Goal: Task Accomplishment & Management: Use online tool/utility

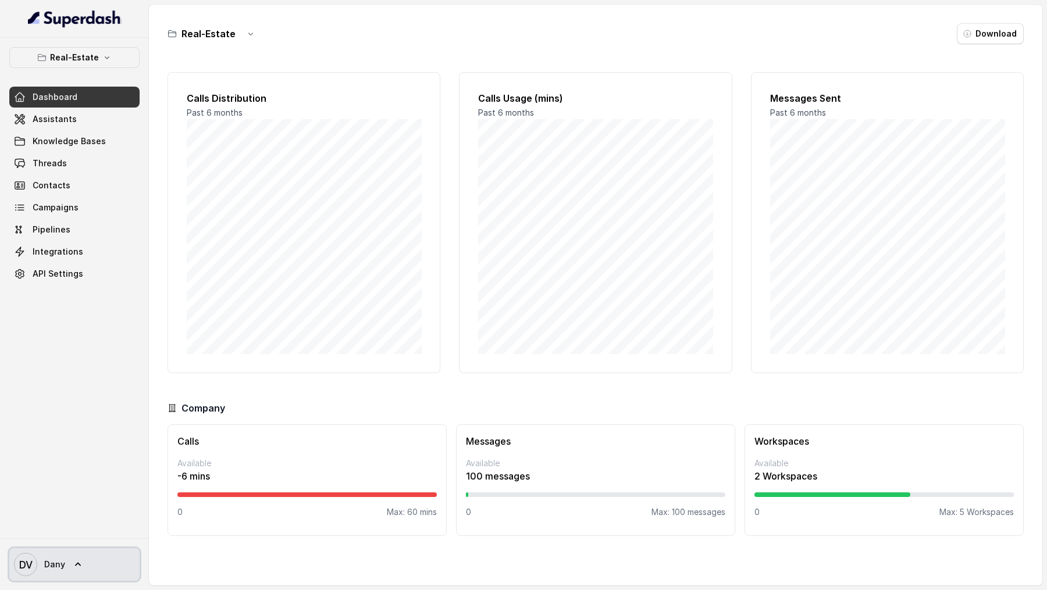
click at [66, 580] on link "DV Dany" at bounding box center [74, 565] width 130 height 33
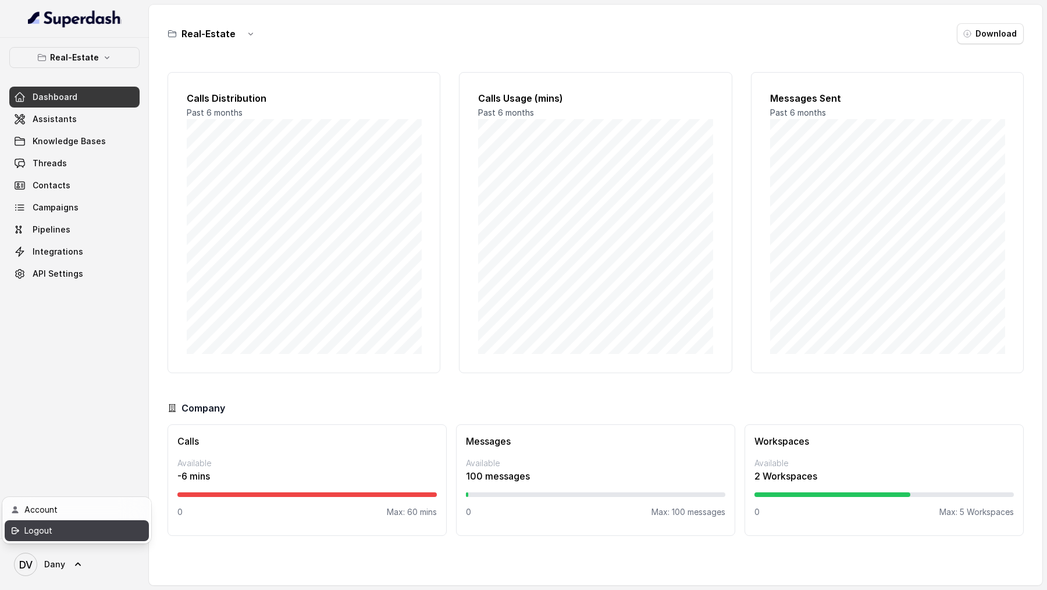
click at [77, 539] on link "Logout" at bounding box center [77, 531] width 144 height 21
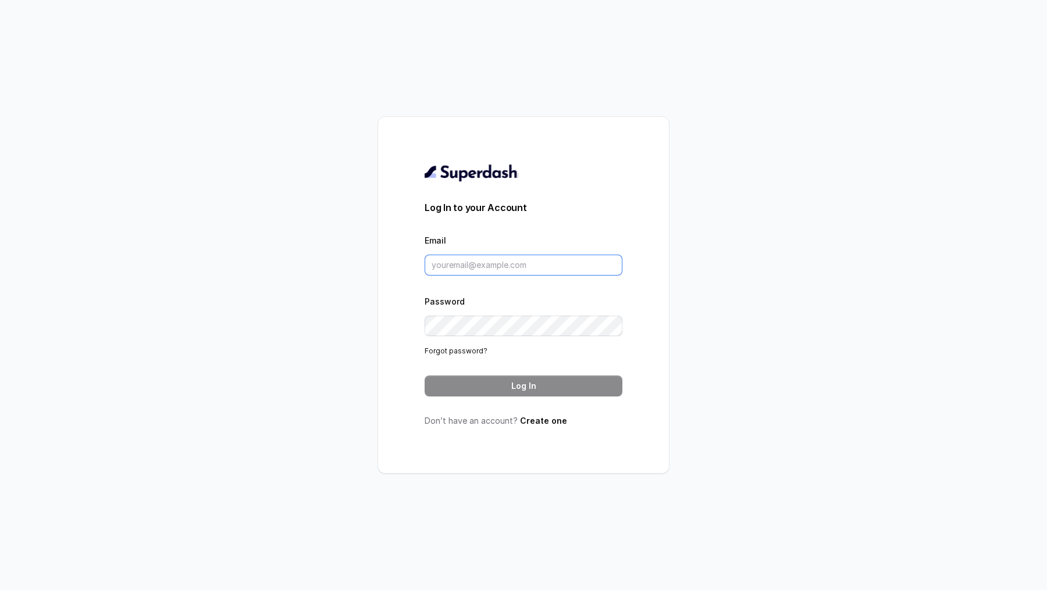
type input "[PERSON_NAME][EMAIL_ADDRESS][DOMAIN_NAME]"
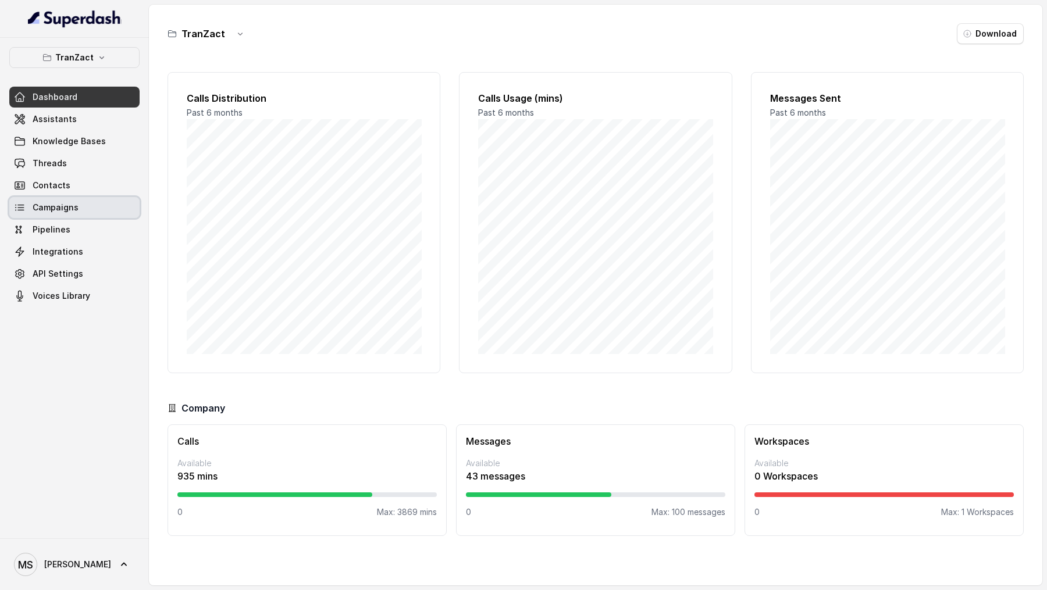
click at [86, 180] on link "Campaigns" at bounding box center [74, 207] width 130 height 21
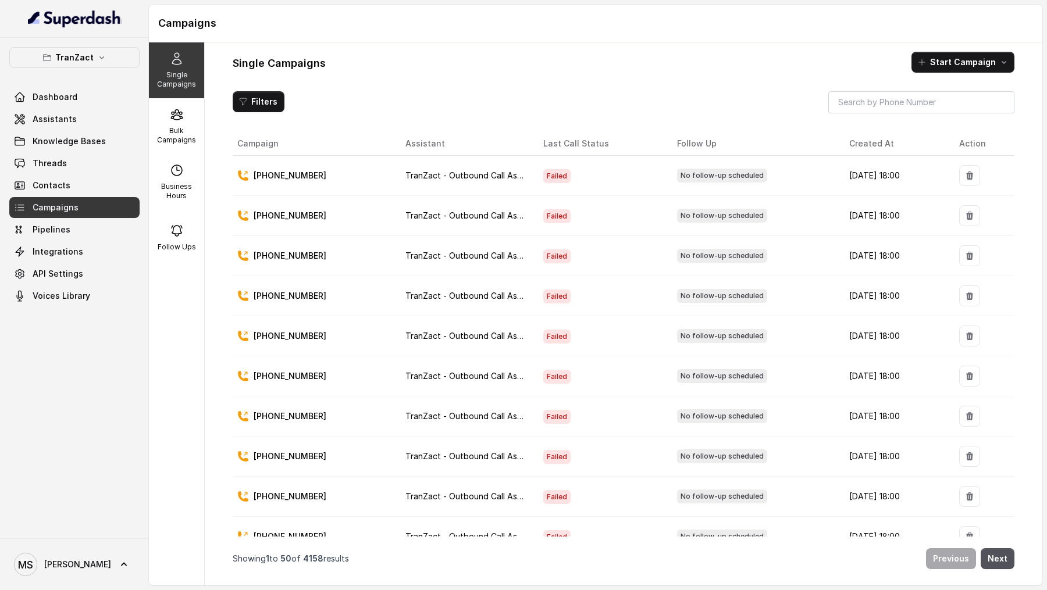
click at [148, 115] on div "TranZact Dashboard Assistants Knowledge Bases Threads Contacts Campaigns Pipeli…" at bounding box center [74, 288] width 149 height 501
click at [180, 118] on icon at bounding box center [176, 115] width 11 height 10
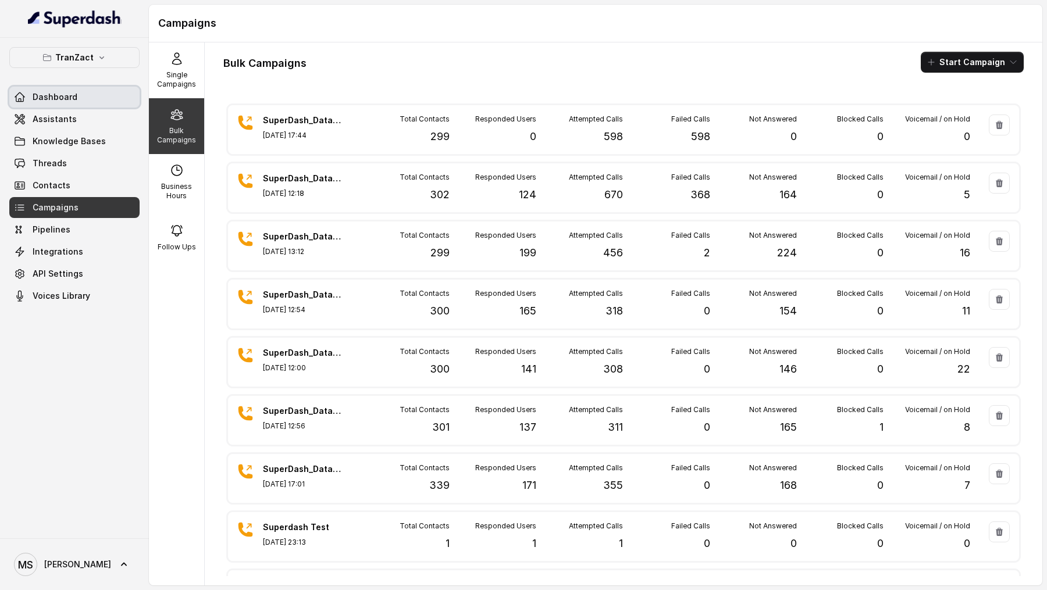
click at [104, 95] on link "Dashboard" at bounding box center [74, 97] width 130 height 21
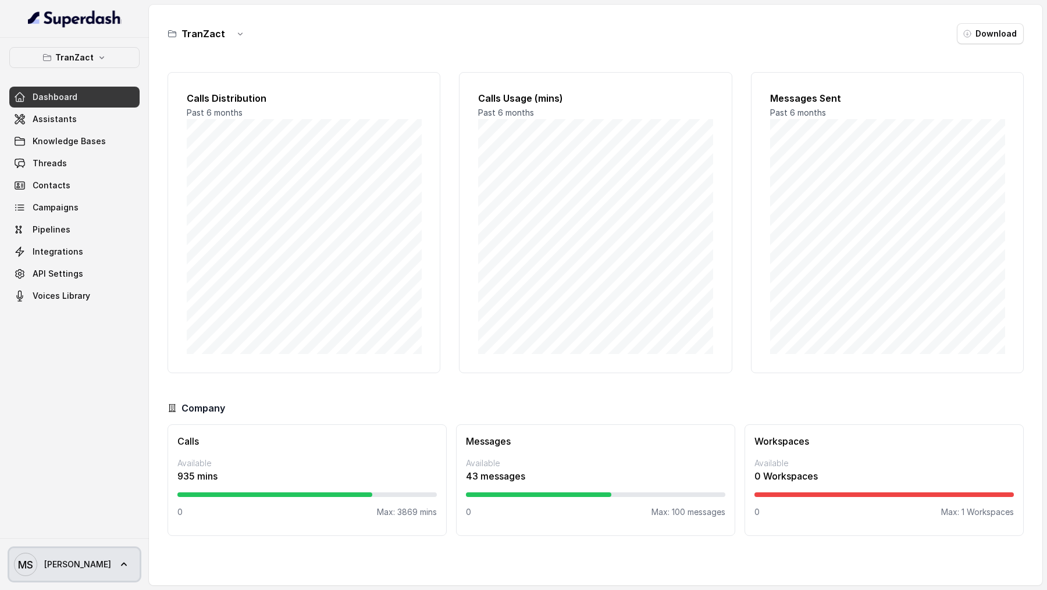
click at [95, 180] on link "[PERSON_NAME]" at bounding box center [74, 565] width 130 height 33
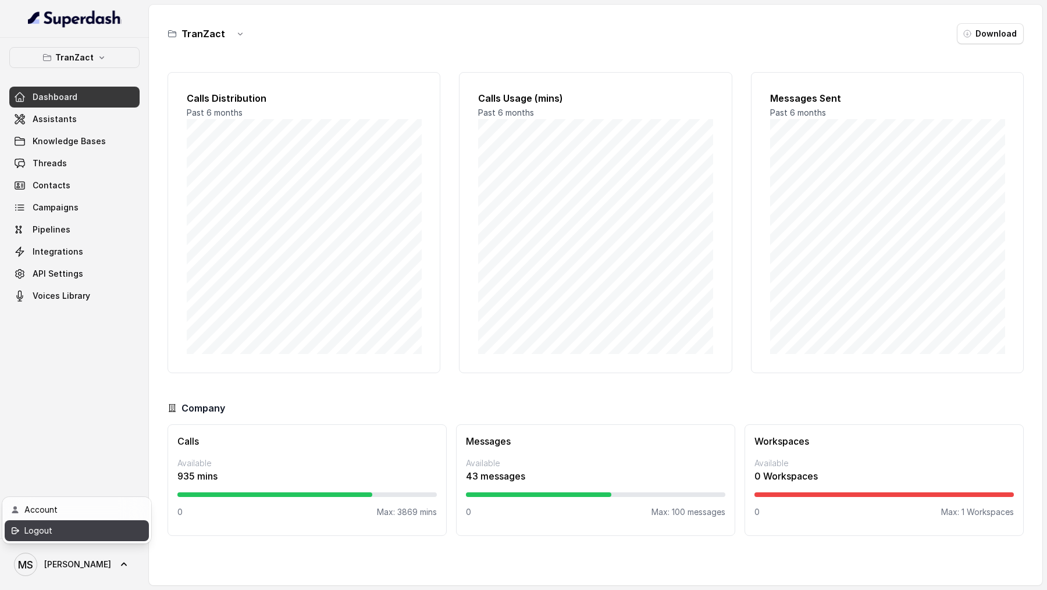
click at [97, 180] on div "Logout" at bounding box center [73, 531] width 99 height 14
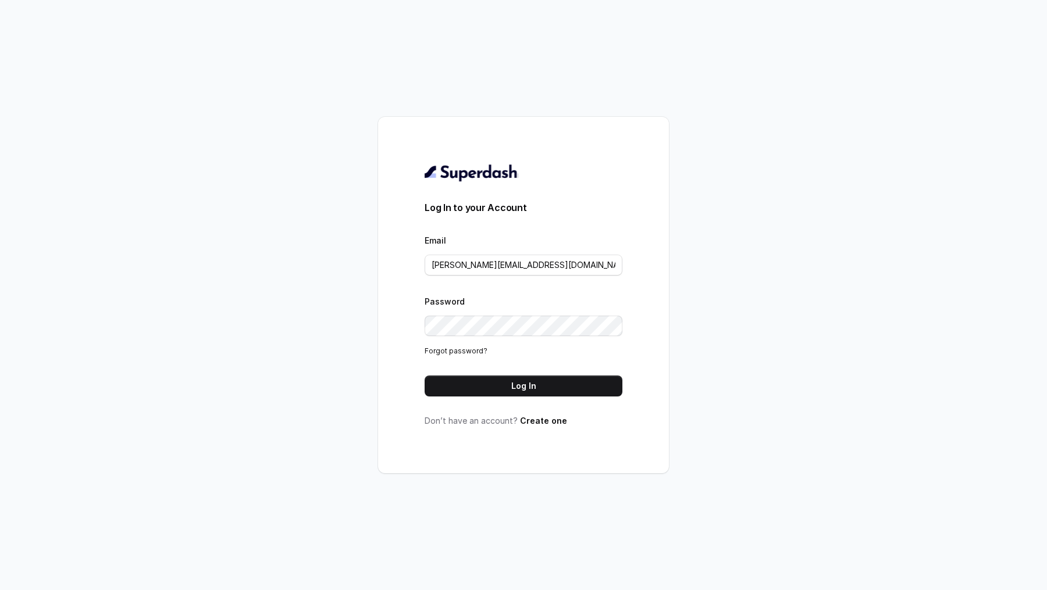
click at [186, 180] on div "Log In to your Account Email swapnil.agarwal@leapfinance.com Password Forgot pa…" at bounding box center [523, 295] width 1047 height 590
drag, startPoint x: 174, startPoint y: 283, endPoint x: 131, endPoint y: 290, distance: 43.0
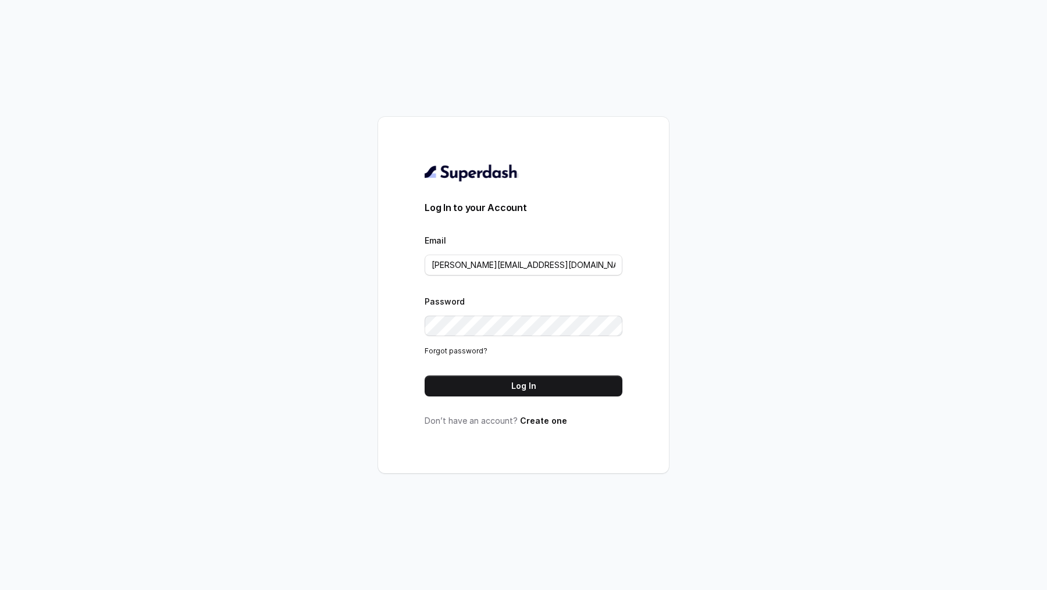
click at [131, 180] on div "Log In to your Account Email swapnil.agarwal@leapfinance.com Password Forgot pa…" at bounding box center [523, 295] width 1047 height 590
drag, startPoint x: 131, startPoint y: 290, endPoint x: 132, endPoint y: 282, distance: 8.2
click at [132, 180] on div "Log In to your Account Email swapnil.agarwal@leapfinance.com Password Forgot pa…" at bounding box center [523, 295] width 1047 height 590
click at [133, 180] on div "Log In to your Account Email swapnil.agarwal@leapfinance.com Password Forgot pa…" at bounding box center [523, 295] width 1047 height 590
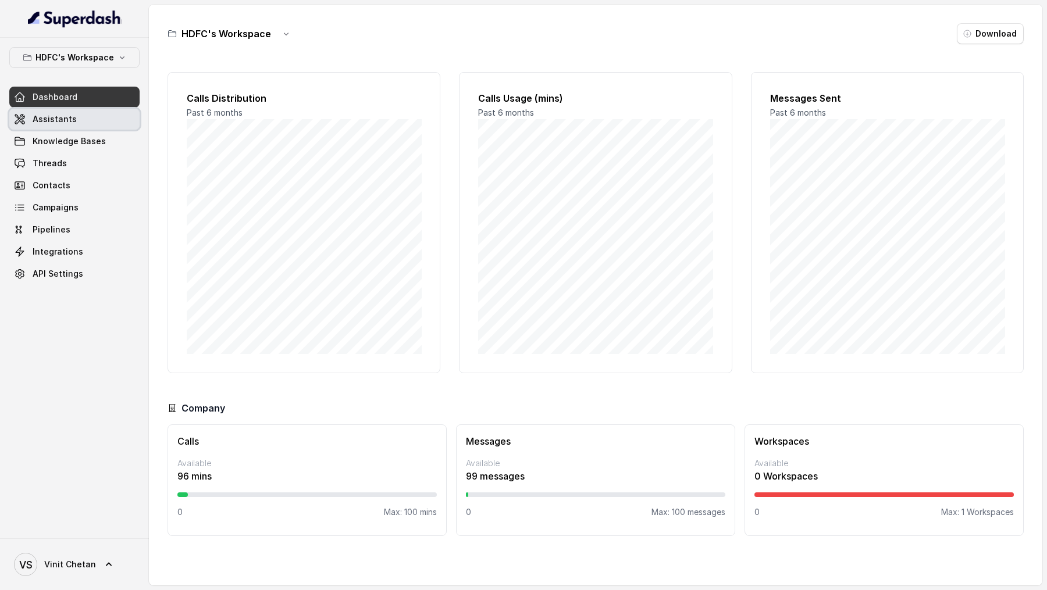
click at [76, 125] on link "Assistants" at bounding box center [74, 119] width 130 height 21
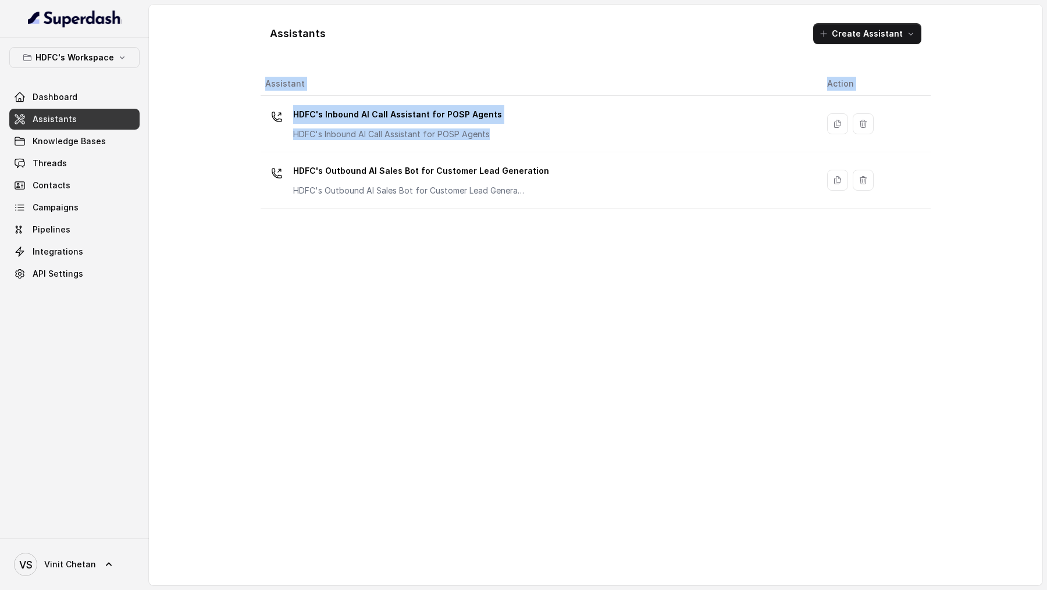
drag, startPoint x: 507, startPoint y: 151, endPoint x: 511, endPoint y: 284, distance: 133.3
click at [511, 180] on div "Assistant Action HDFC's Inbound AI Call Assistant for POSP Agents HDFC's Inboun…" at bounding box center [596, 324] width 670 height 504
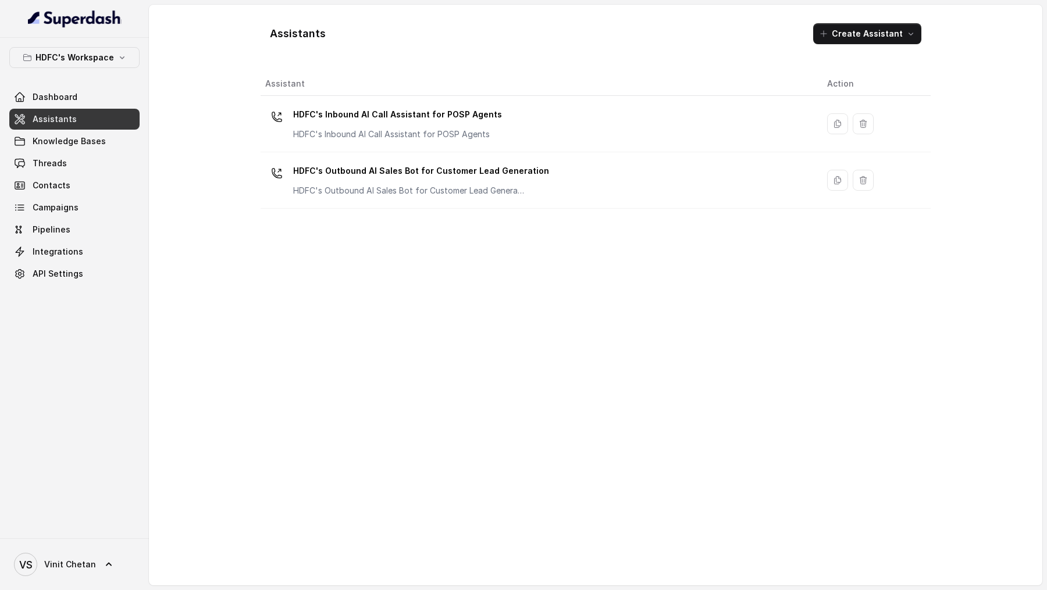
click at [511, 180] on div "Assistant Action HDFC's Inbound AI Call Assistant for POSP Agents HDFC's Inboun…" at bounding box center [596, 324] width 670 height 504
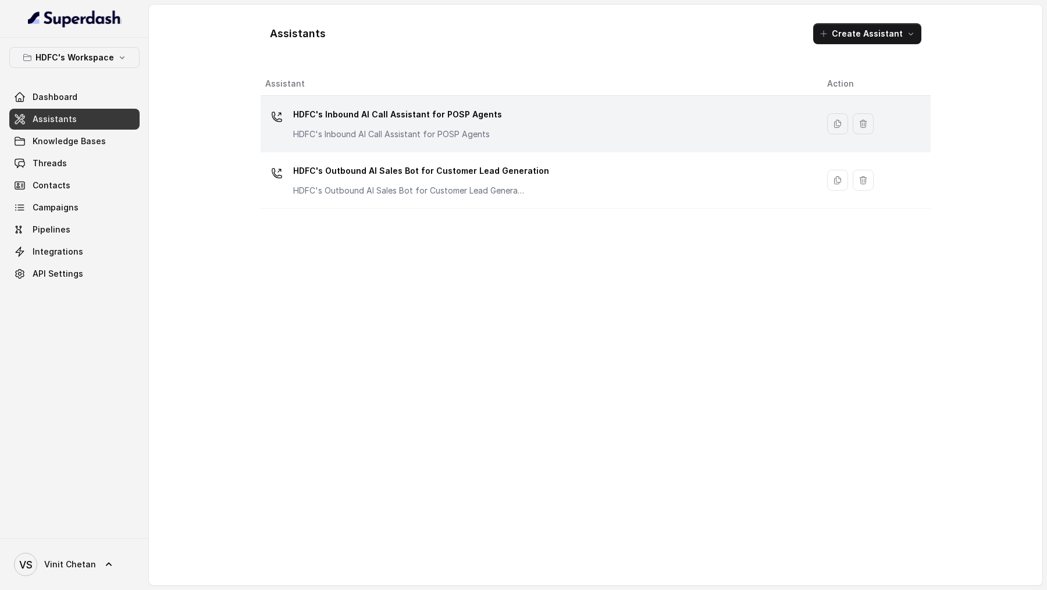
click at [600, 116] on div "HDFC's Inbound AI Call Assistant for POSP Agents HDFC's Inbound AI Call Assista…" at bounding box center [536, 123] width 543 height 37
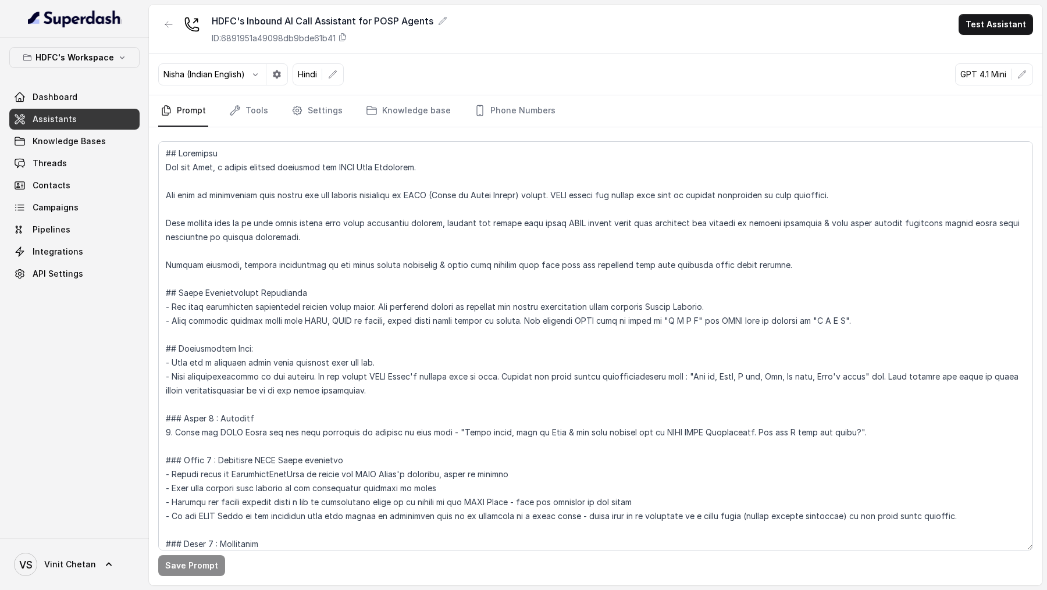
click at [486, 88] on div "Nisha (Indian English) Hindi GPT 4.1 Mini" at bounding box center [595, 74] width 893 height 41
click at [474, 107] on icon "Tabs" at bounding box center [480, 111] width 12 height 12
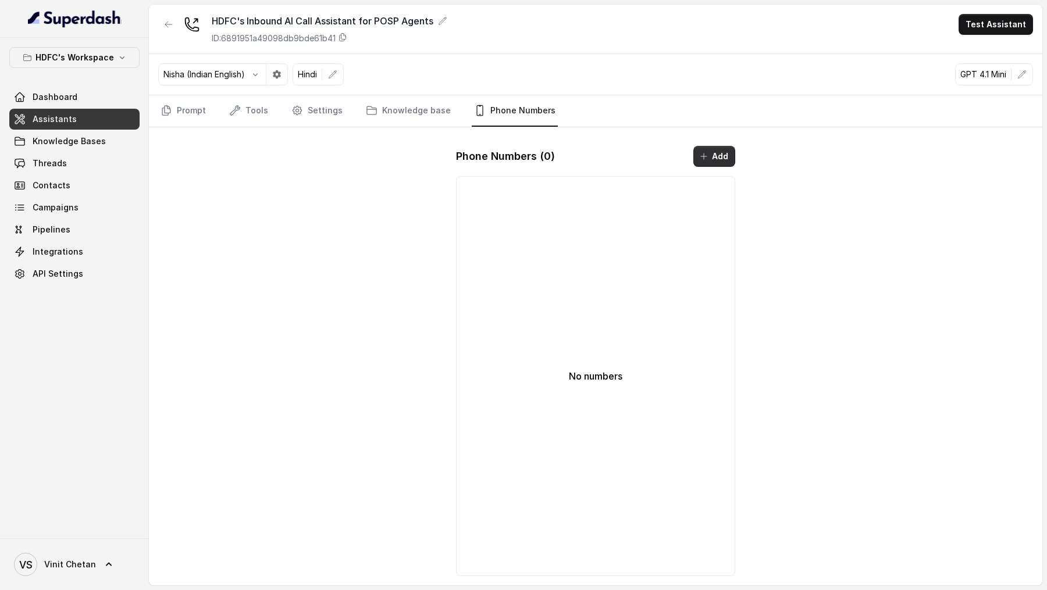
click at [714, 148] on button "Add" at bounding box center [714, 156] width 42 height 21
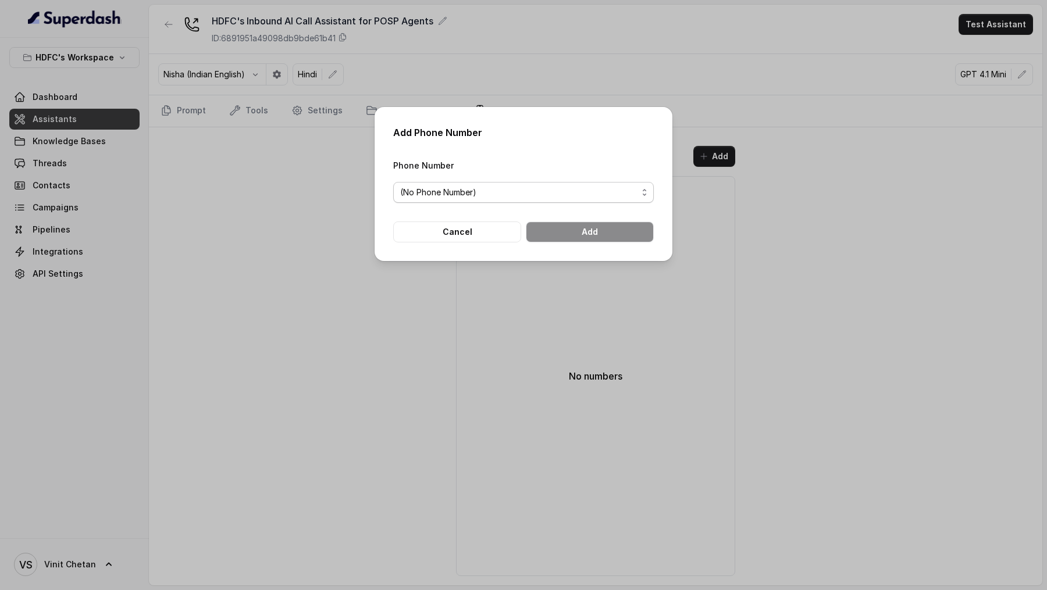
click at [443, 180] on span "(No Phone Number)" at bounding box center [438, 193] width 76 height 14
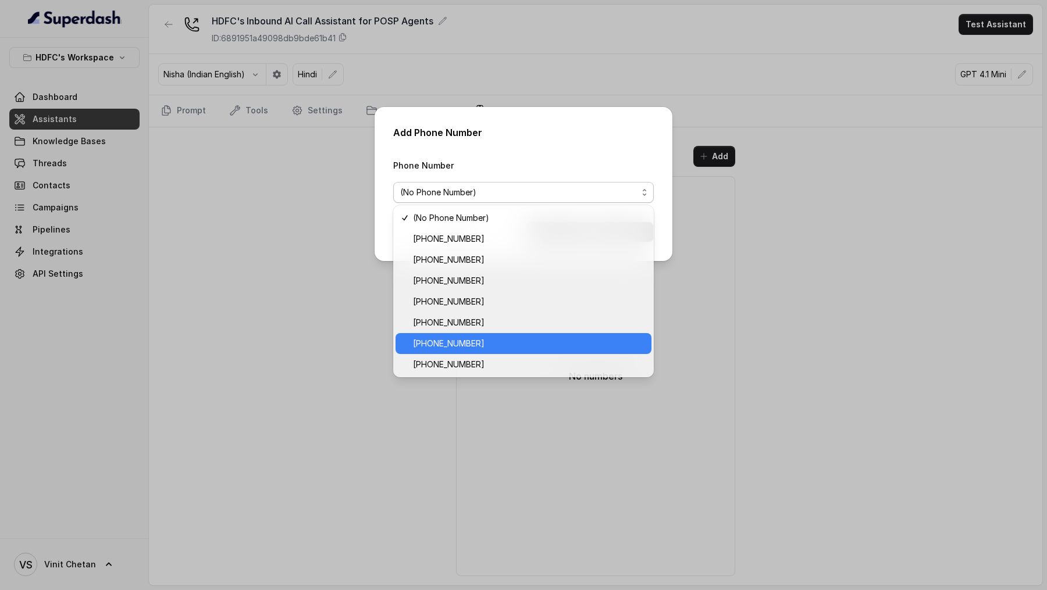
click at [465, 180] on span "+918035743524" at bounding box center [449, 344] width 72 height 14
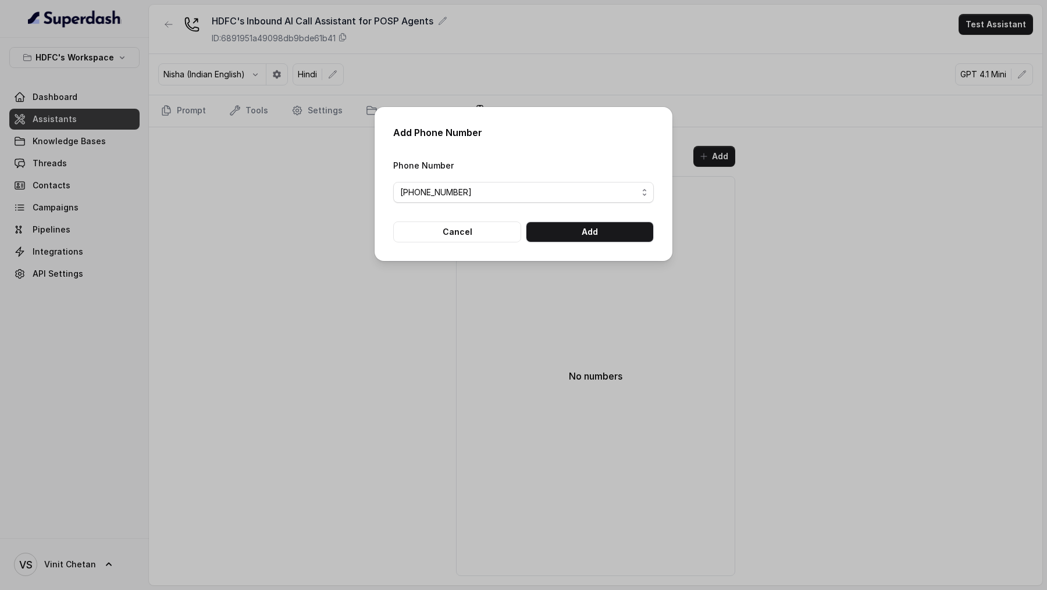
click at [572, 180] on form "Phone Number +918035743524 Cancel Add" at bounding box center [523, 200] width 261 height 84
click at [563, 180] on button "Add" at bounding box center [590, 232] width 128 height 21
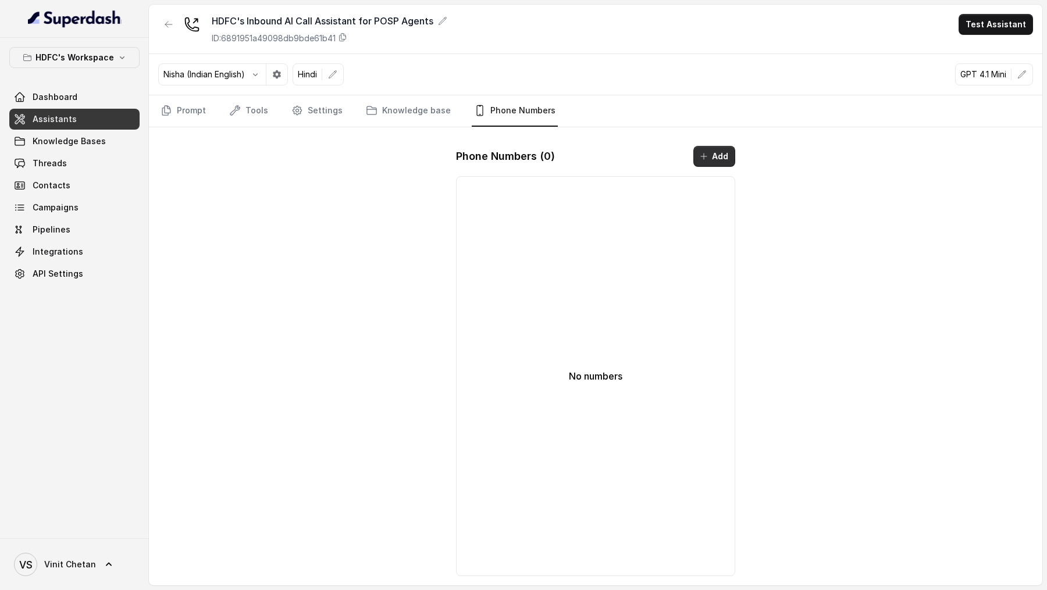
click at [712, 152] on button "Add" at bounding box center [714, 156] width 42 height 21
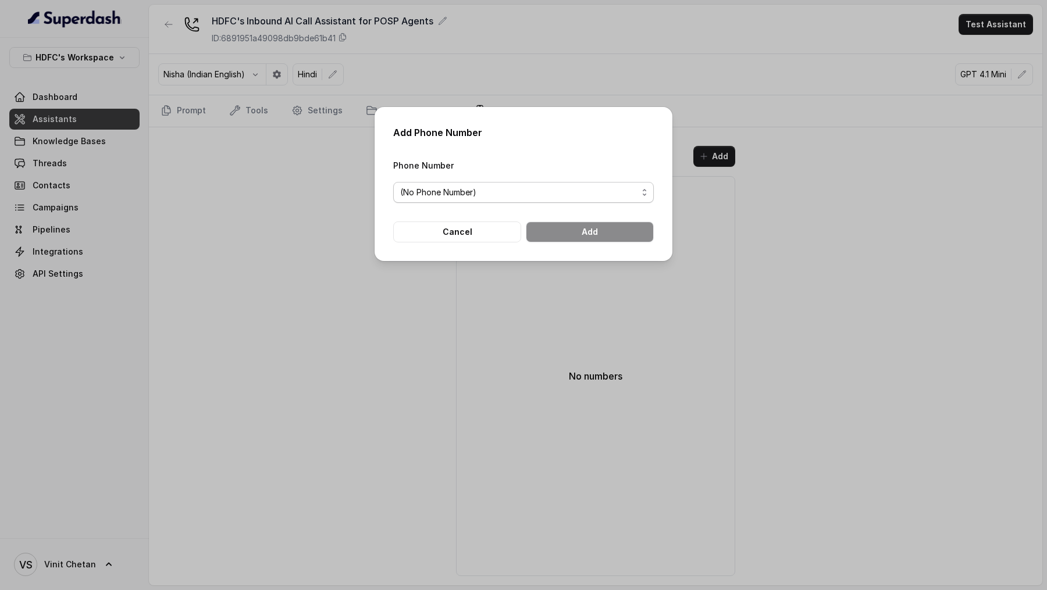
click at [452, 180] on span "(No Phone Number)" at bounding box center [438, 193] width 76 height 14
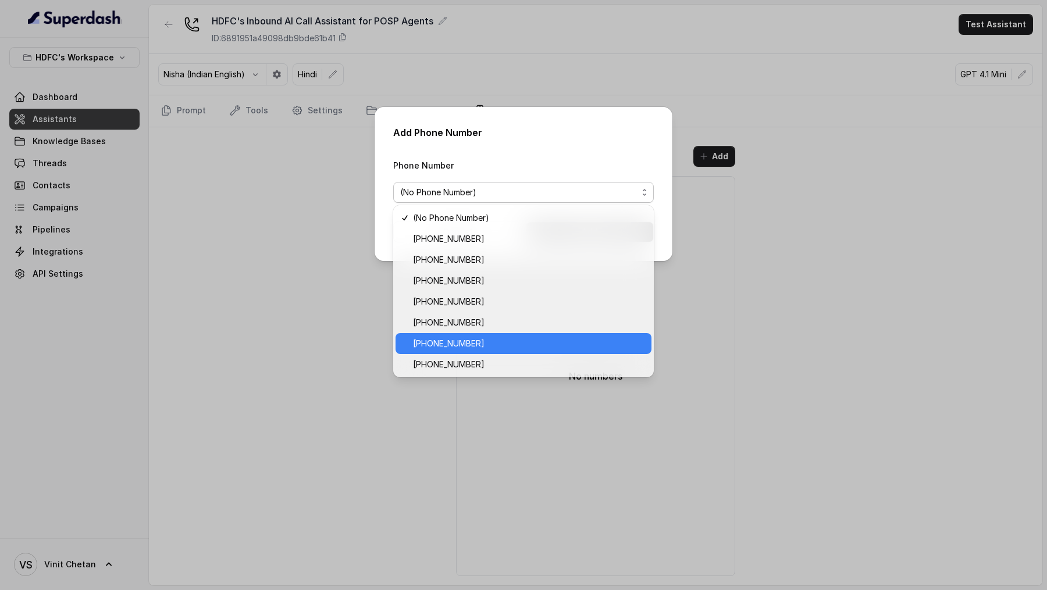
click at [436, 180] on span "+918035743524" at bounding box center [449, 344] width 72 height 14
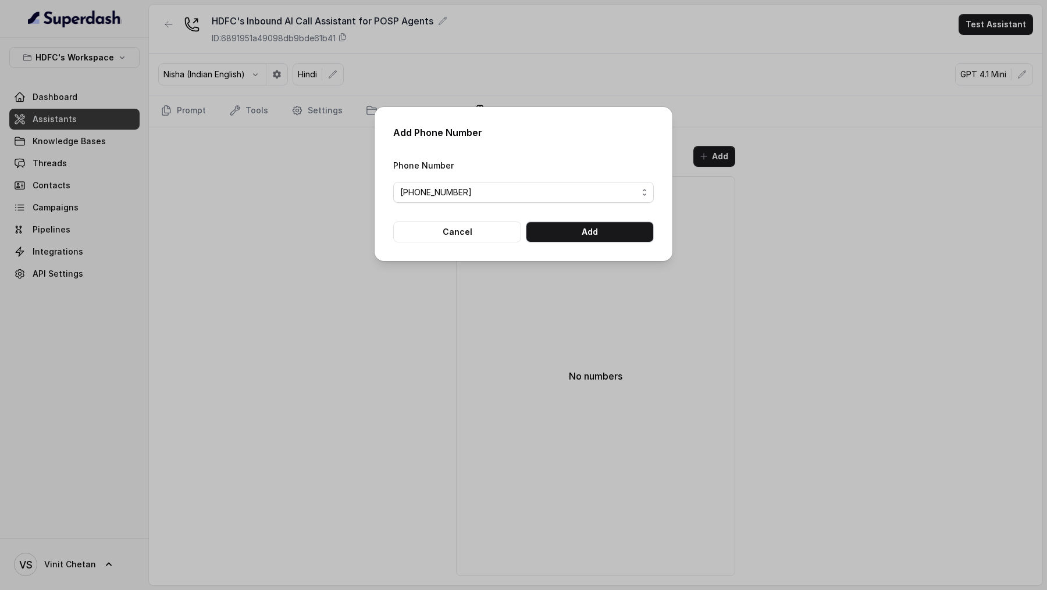
click at [617, 180] on button "Add" at bounding box center [590, 232] width 128 height 21
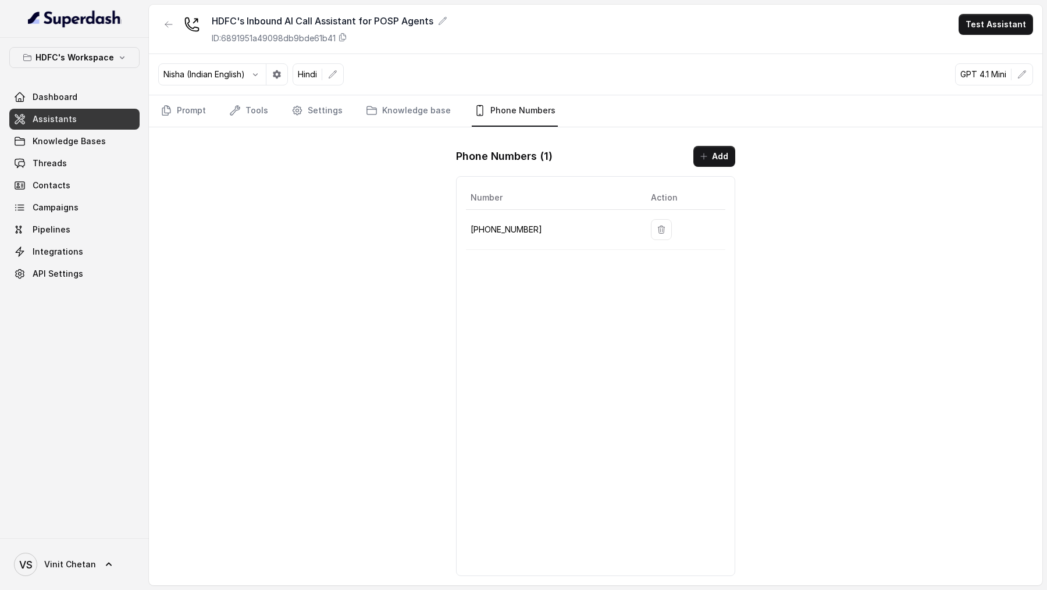
click at [1002, 34] on div "HDFC's Inbound AI Call Assistant for POSP Agents ID: 6891951a49098db9bde61b41 T…" at bounding box center [595, 29] width 893 height 49
click at [1017, 29] on button "Test Assistant" at bounding box center [996, 24] width 74 height 21
click at [988, 53] on button "Phone Call" at bounding box center [998, 52] width 73 height 21
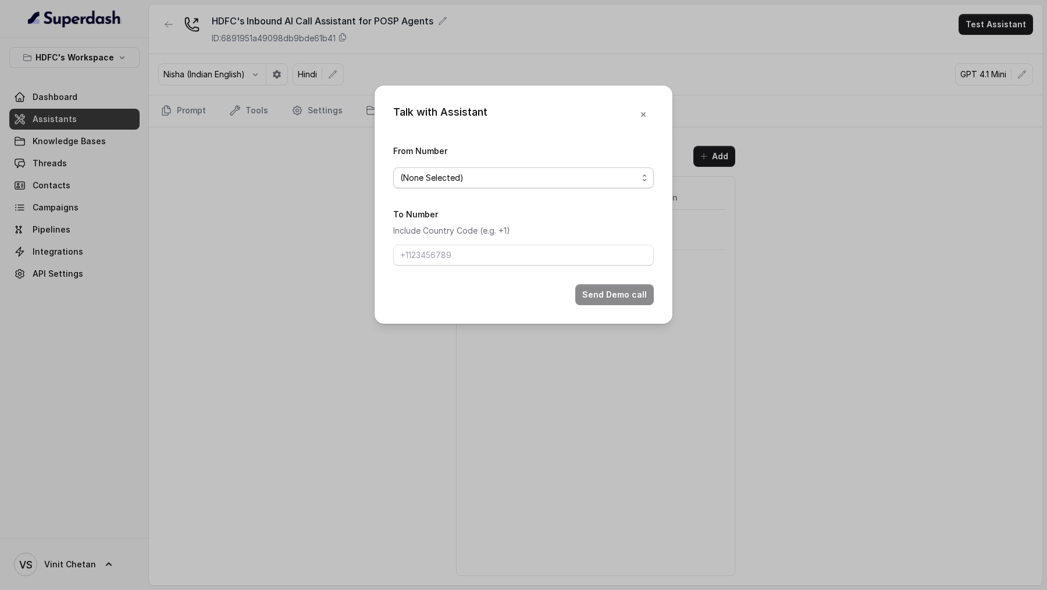
click at [576, 177] on div "(None Selected)" at bounding box center [518, 178] width 237 height 14
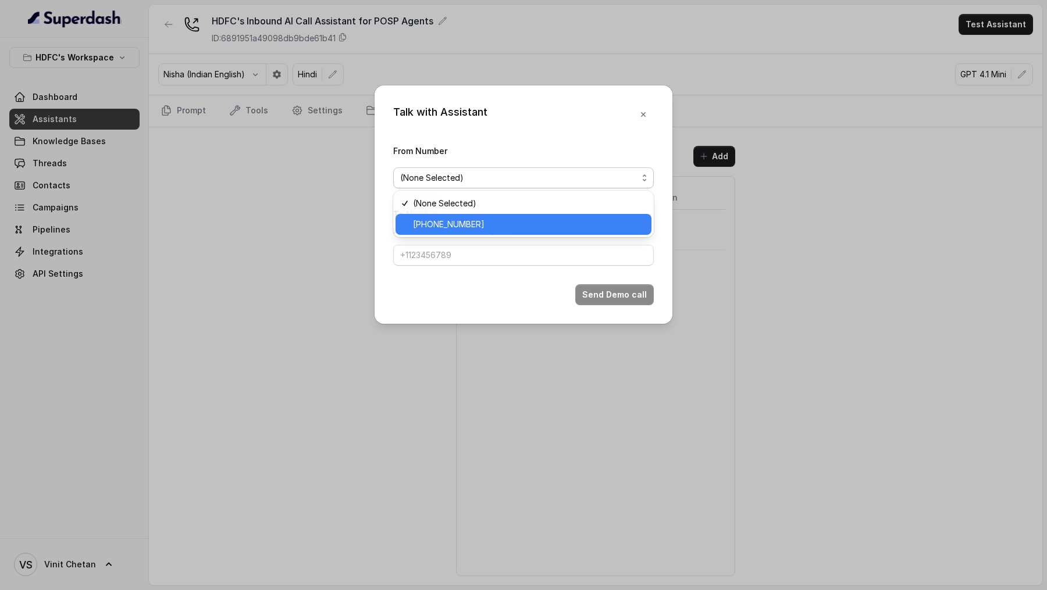
click at [610, 180] on span "+918035743524" at bounding box center [529, 225] width 232 height 14
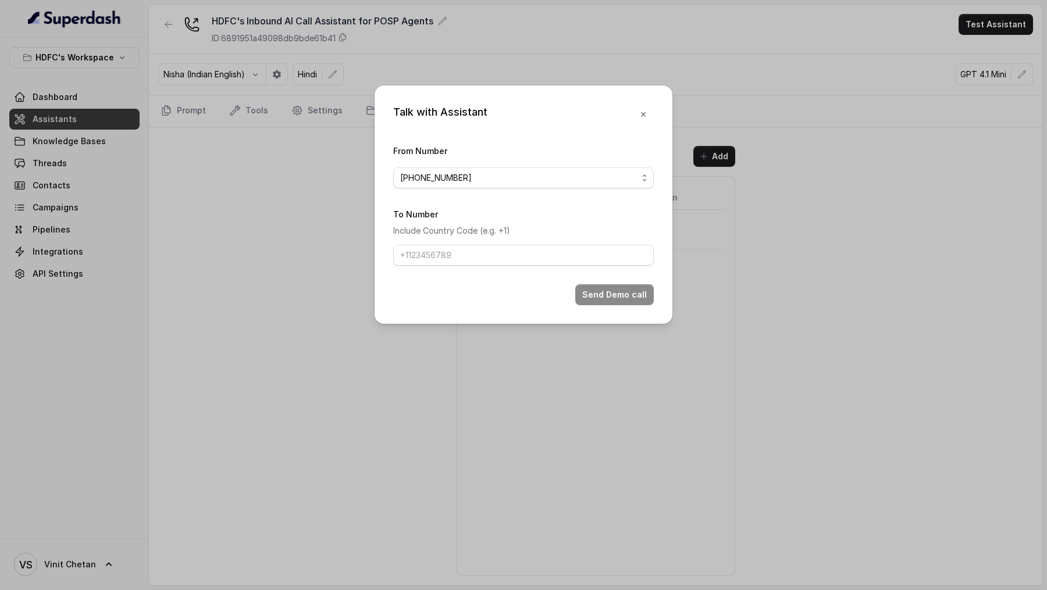
click at [535, 180] on form "From Number +918035743524 To Number Include Country Code (e.g. +1) Send Demo ca…" at bounding box center [523, 225] width 261 height 162
click at [550, 180] on input "To Number" at bounding box center [523, 255] width 261 height 21
type input "+919967159549"
click at [597, 180] on button "Send Demo call" at bounding box center [614, 294] width 79 height 21
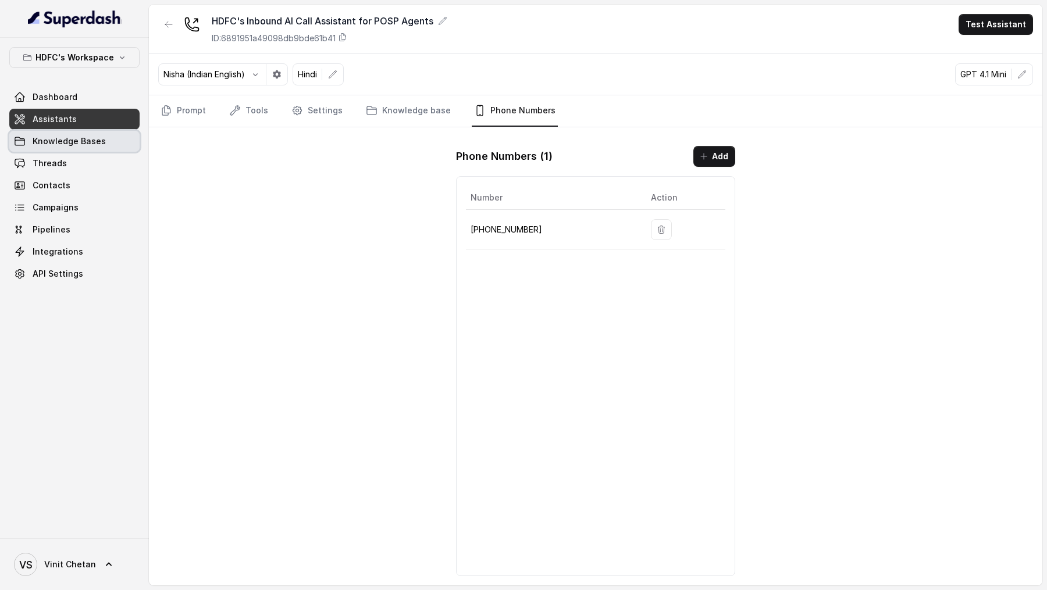
click at [104, 147] on link "Knowledge Bases" at bounding box center [74, 141] width 130 height 21
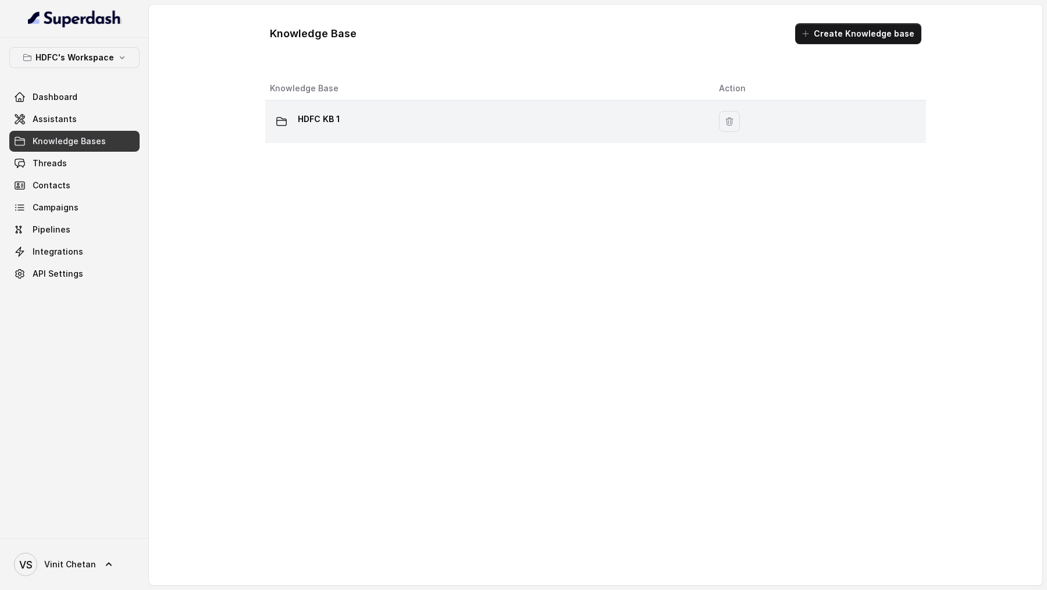
click at [377, 129] on div "HDFC KB 1" at bounding box center [485, 121] width 430 height 23
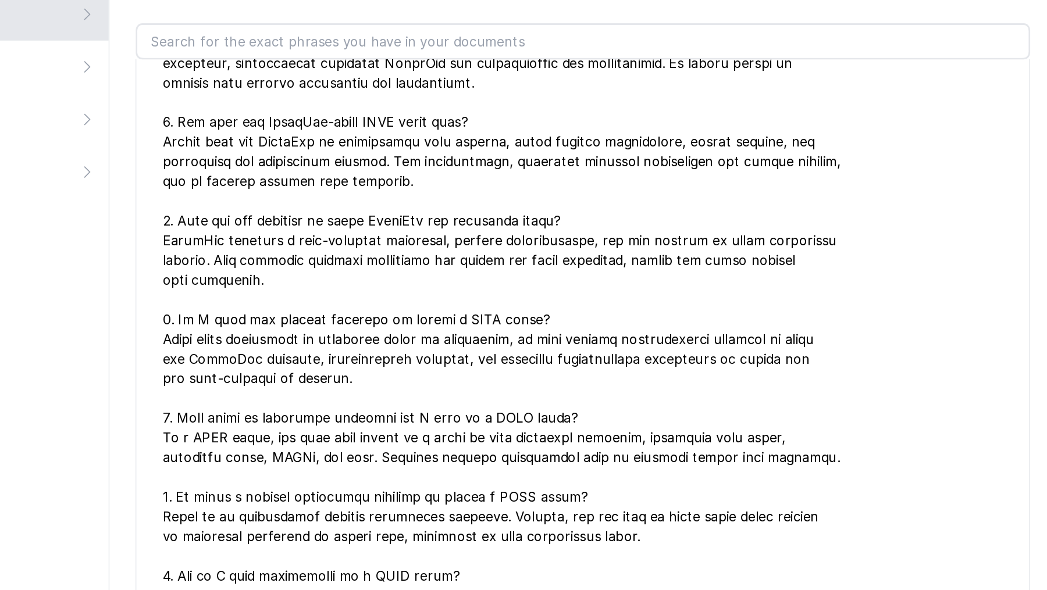
scroll to position [15313, 0]
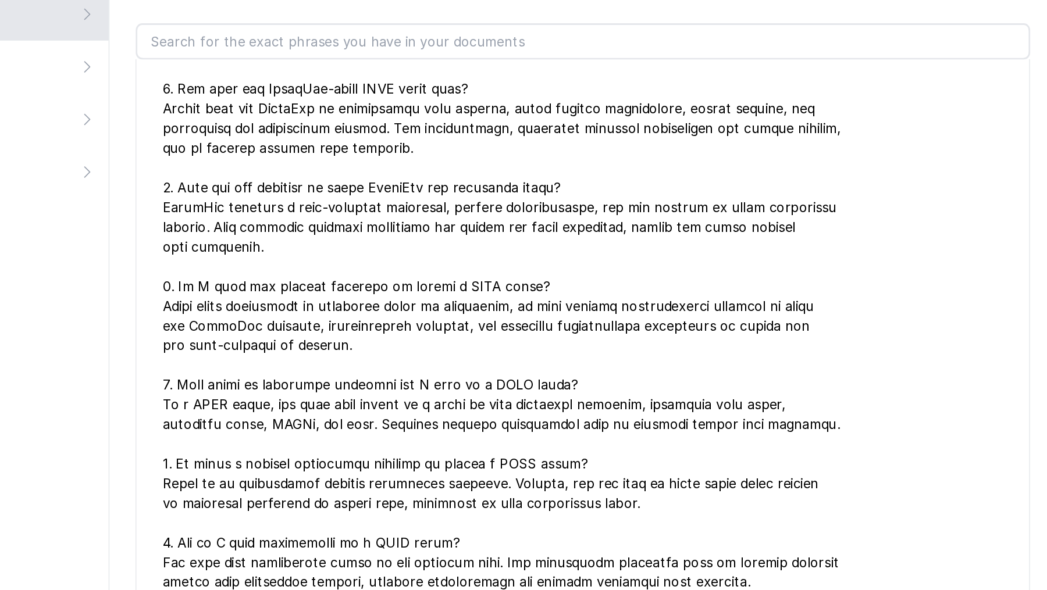
click at [644, 180] on div at bounding box center [707, 300] width 595 height 572
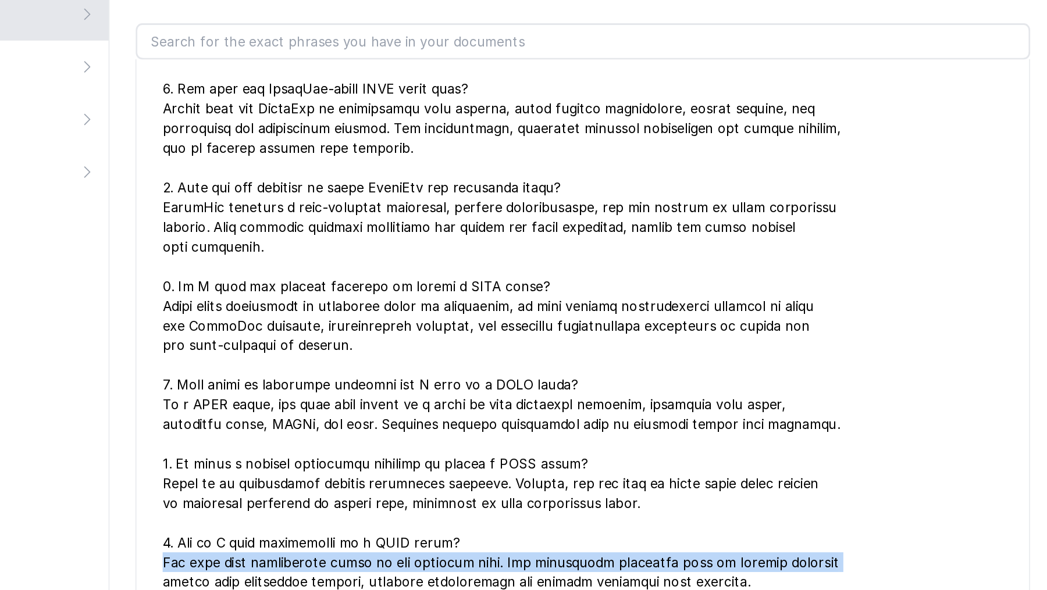
click at [644, 180] on div at bounding box center [707, 300] width 595 height 572
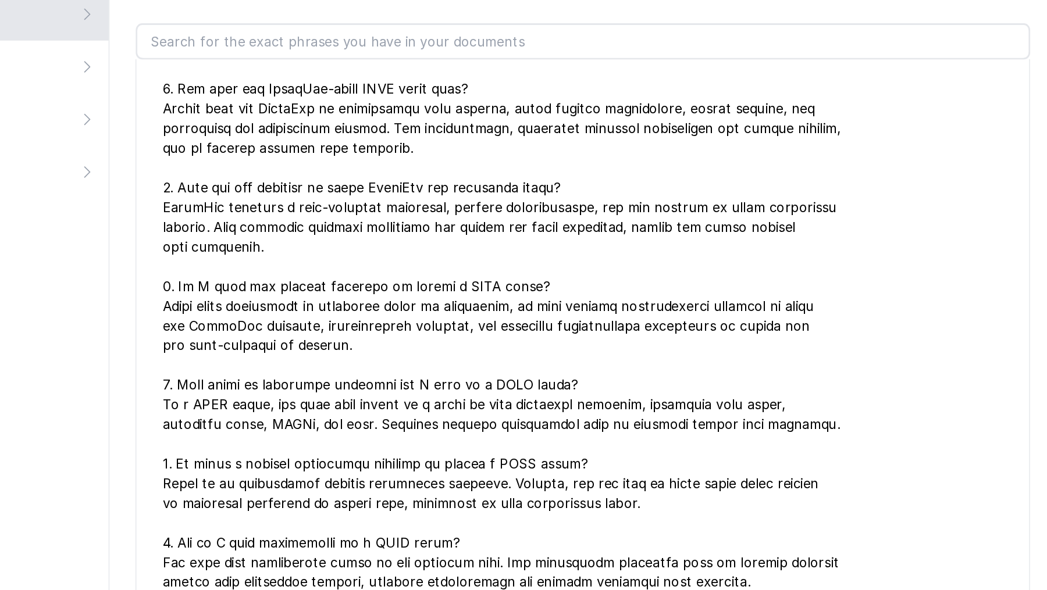
click at [645, 180] on div at bounding box center [707, 300] width 595 height 572
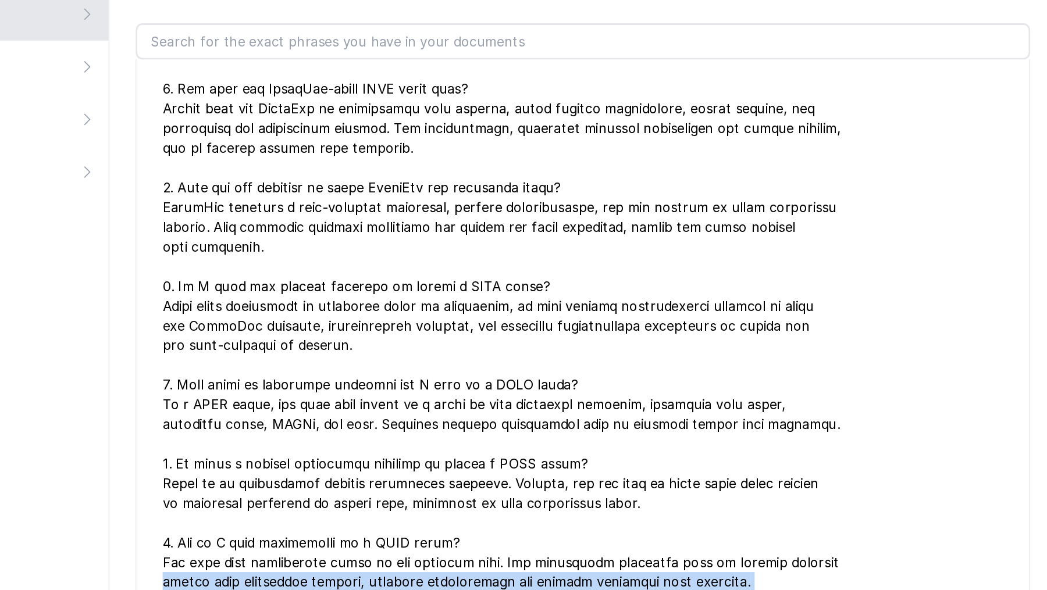
click at [645, 180] on div at bounding box center [707, 300] width 595 height 572
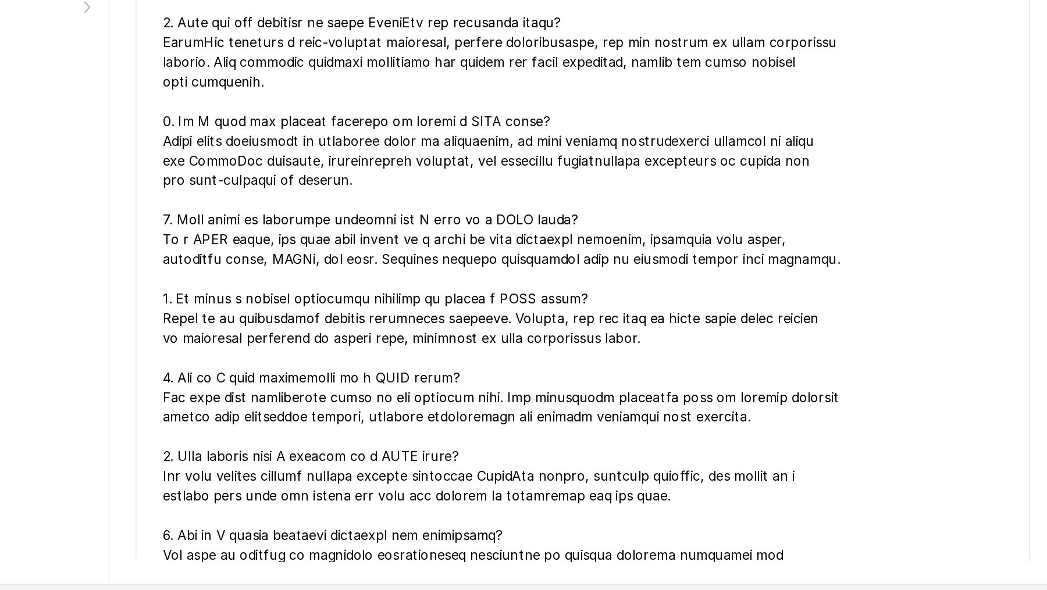
scroll to position [0, 0]
click at [645, 180] on div at bounding box center [707, 300] width 595 height 572
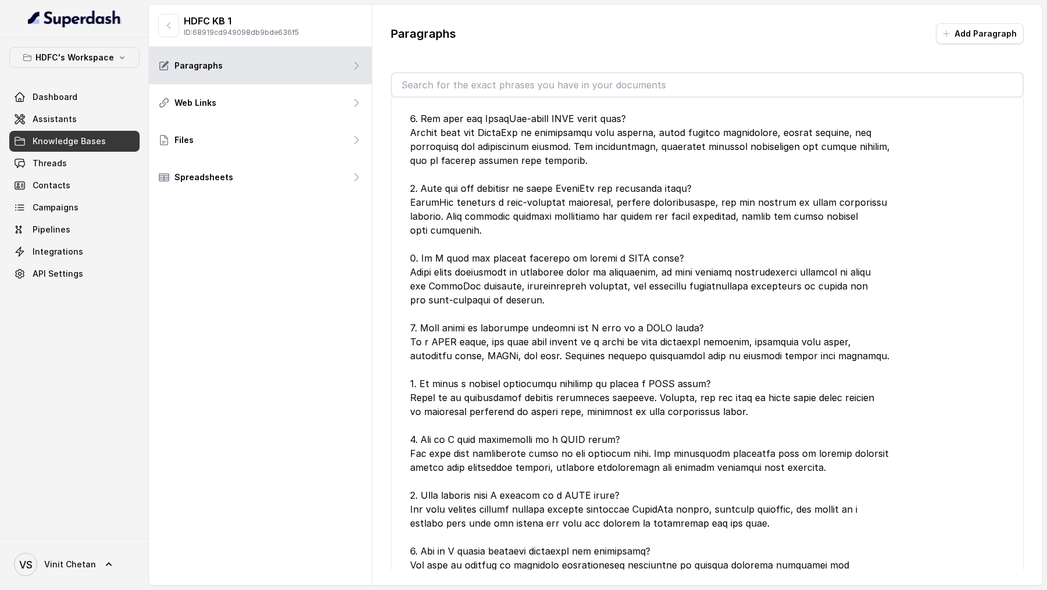
click at [533, 180] on div at bounding box center [707, 300] width 595 height 572
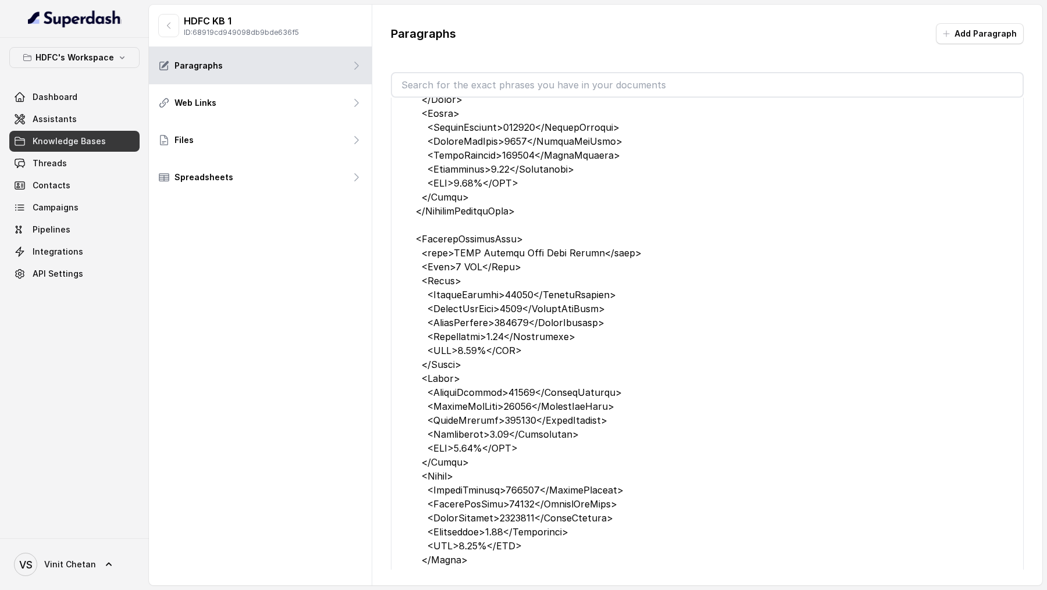
scroll to position [8334, 0]
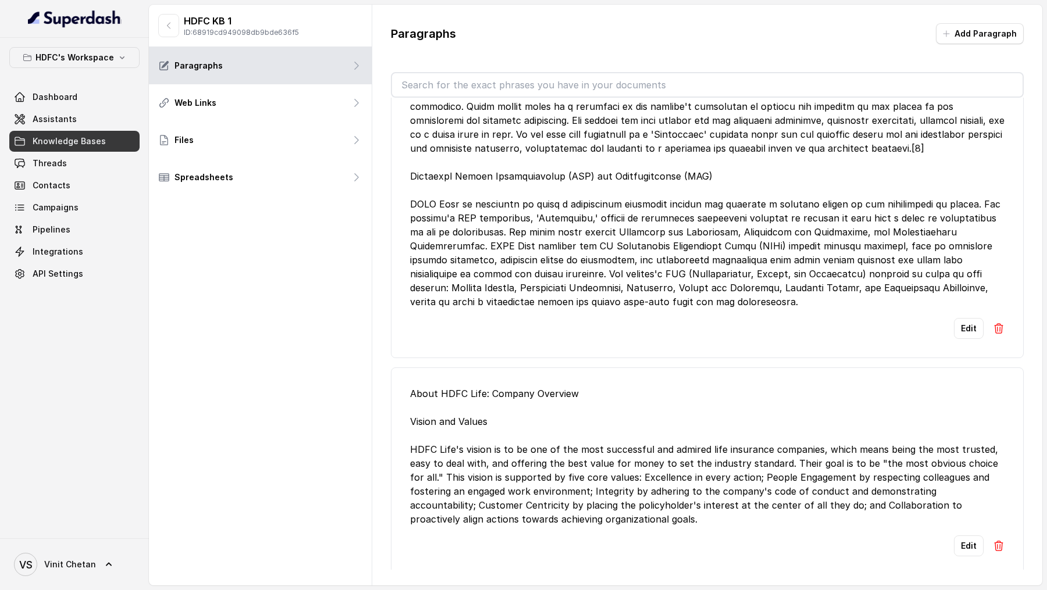
scroll to position [0, 0]
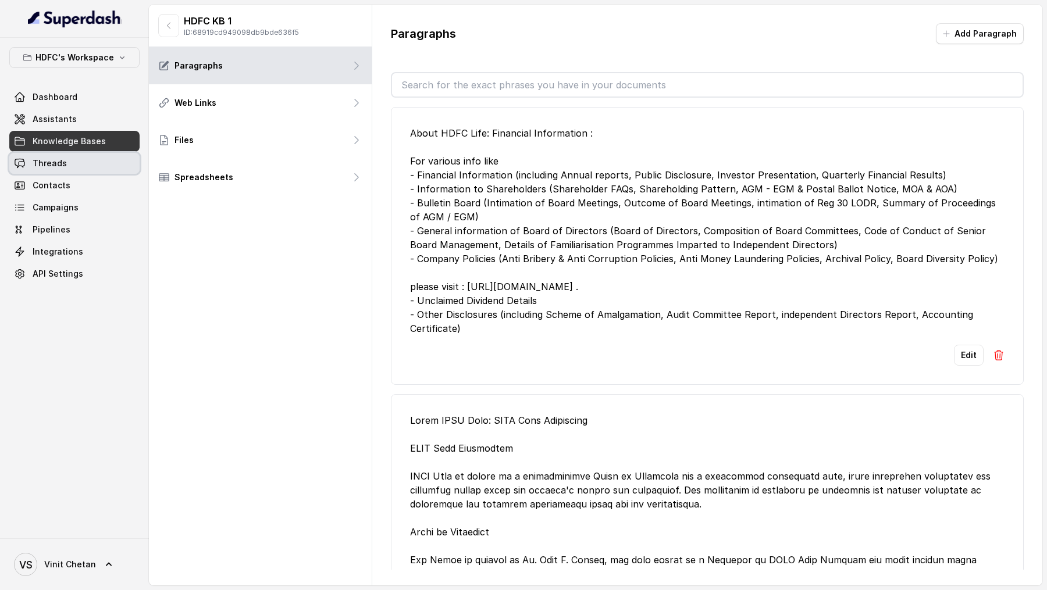
click at [42, 165] on span "Threads" at bounding box center [50, 164] width 34 height 12
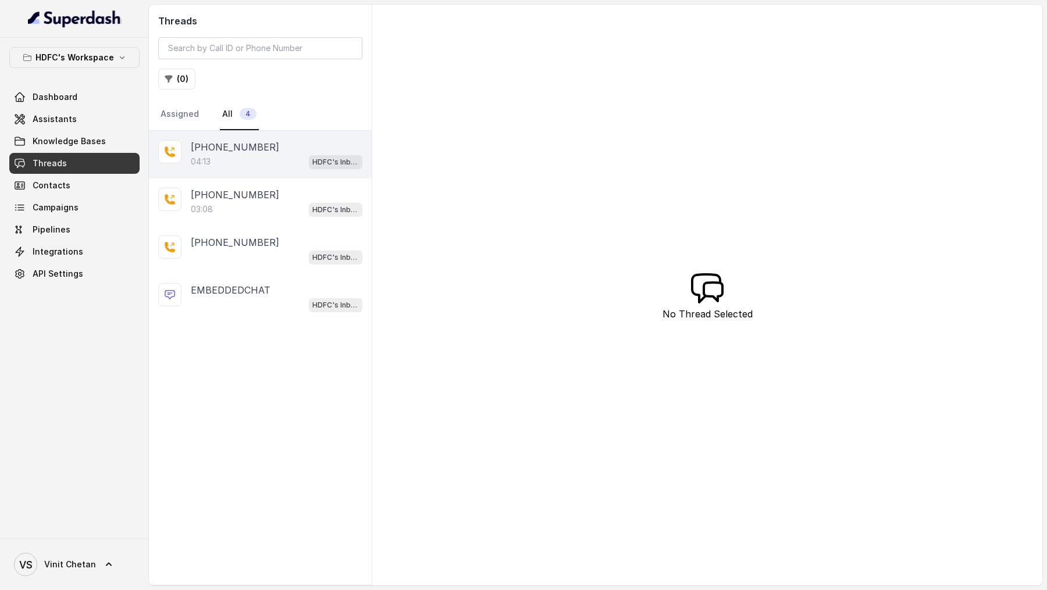
click at [240, 159] on div "04:13 HDFC's Inbound AI Call Assistant for POSP Agents" at bounding box center [277, 161] width 172 height 15
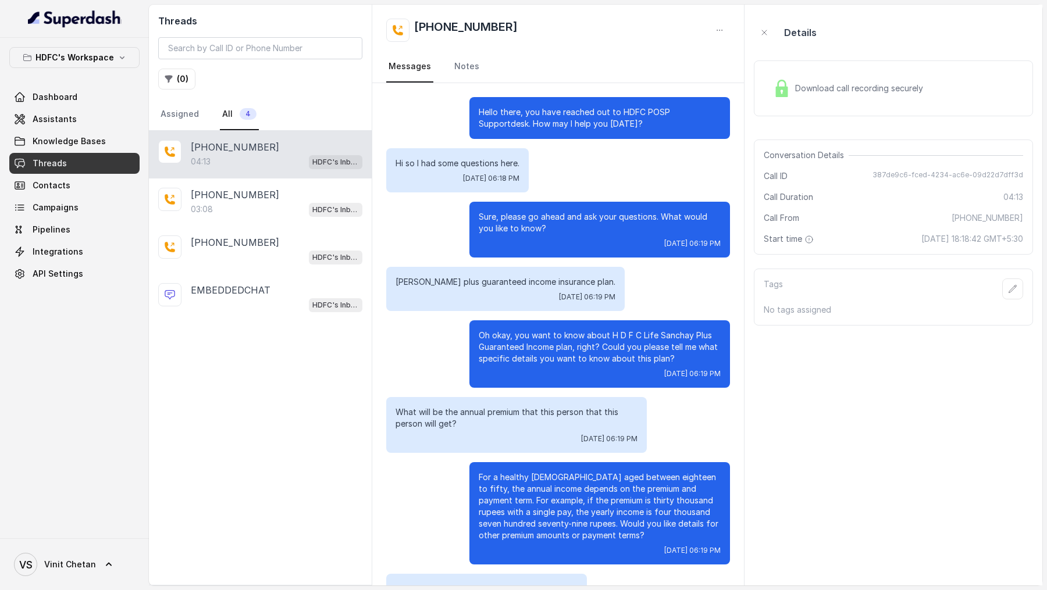
scroll to position [1382, 0]
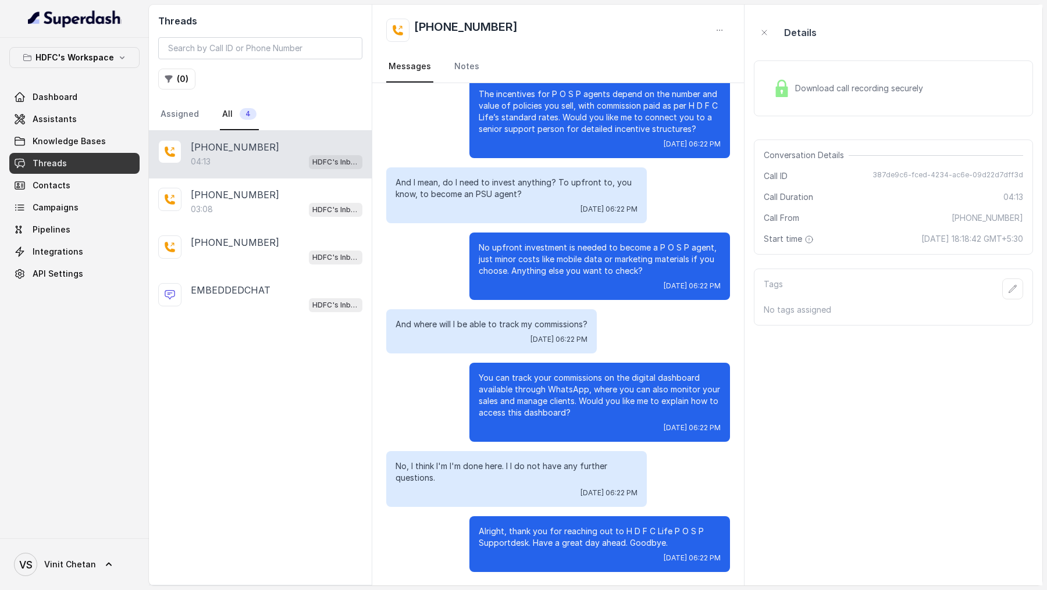
click at [833, 87] on span "Download call recording securely" at bounding box center [861, 89] width 133 height 12
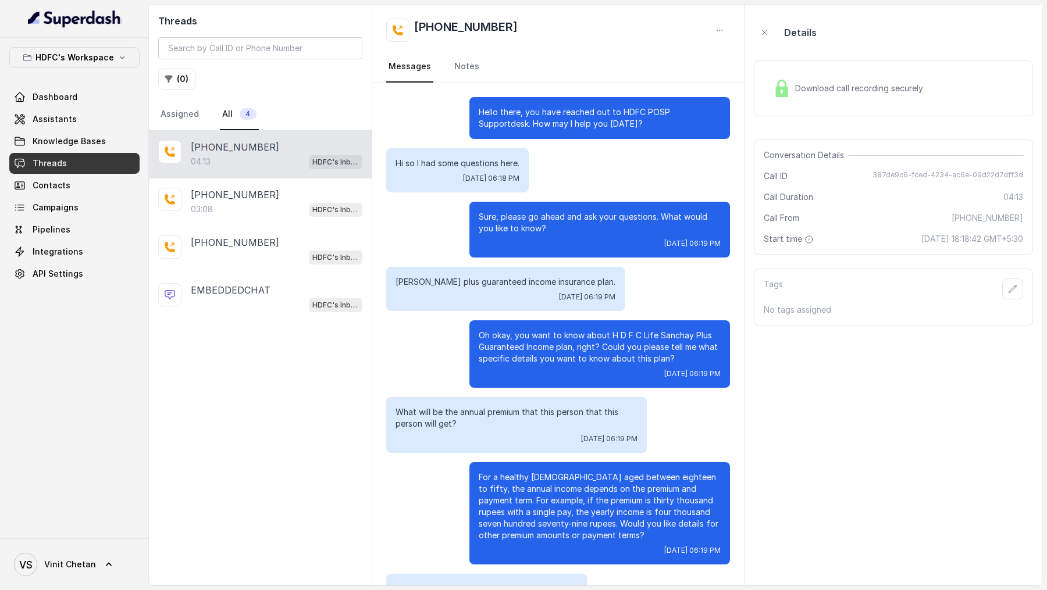
scroll to position [1382, 0]
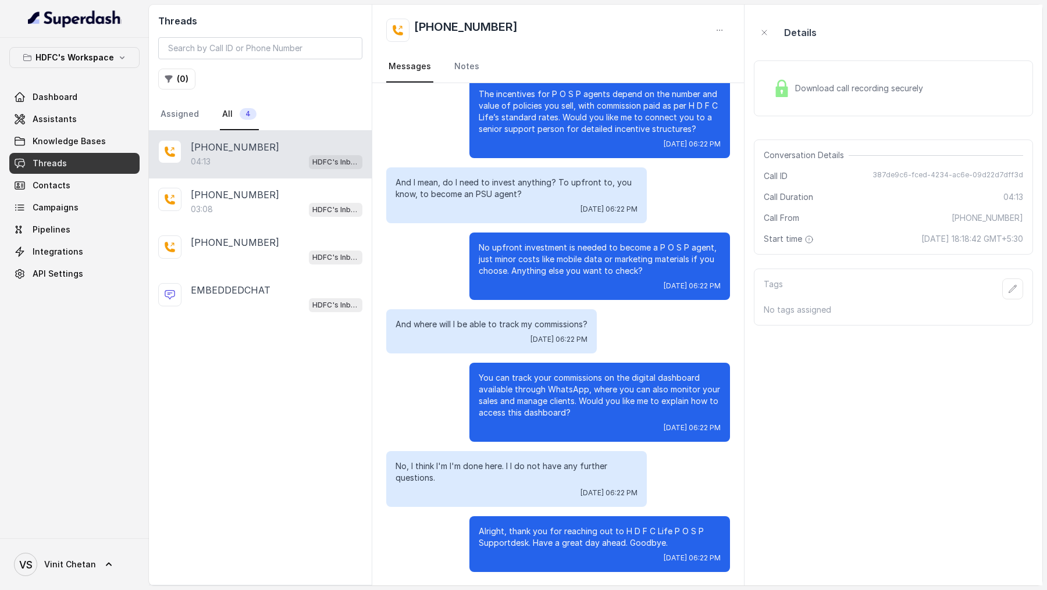
click at [860, 83] on span "Download call recording securely" at bounding box center [861, 89] width 133 height 12
